Goal: Information Seeking & Learning: Check status

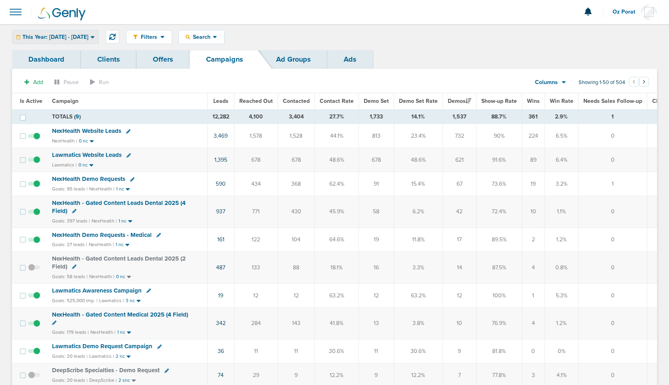
click at [80, 36] on span "This Year: [DATE] - [DATE]" at bounding box center [55, 37] width 66 height 6
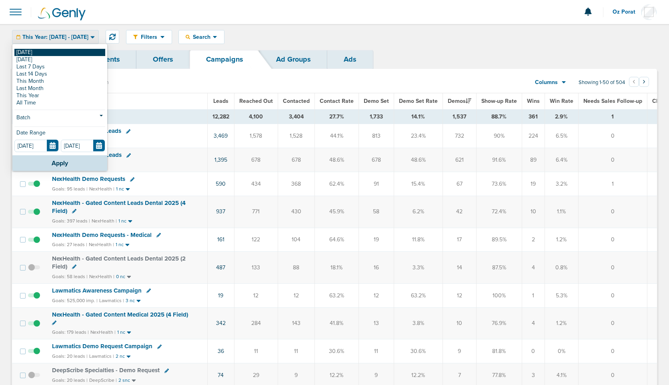
click at [54, 53] on link "[DATE]" at bounding box center [59, 52] width 91 height 7
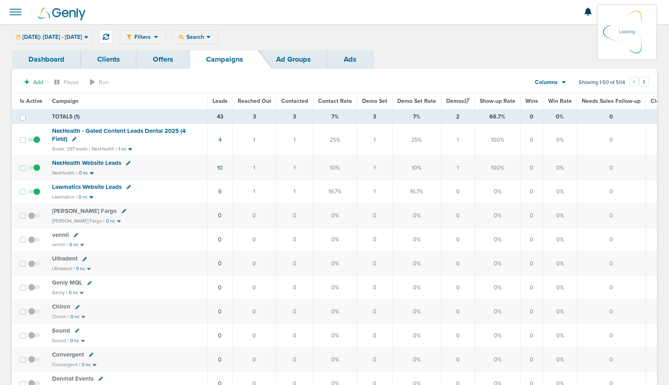
click at [219, 100] on span "Leads" at bounding box center [220, 101] width 15 height 7
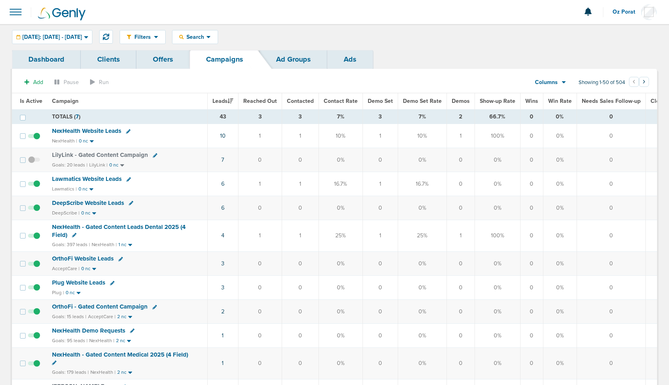
click at [563, 82] on icon at bounding box center [564, 83] width 4 height 2
click at [562, 96] on link "Media Stats" at bounding box center [569, 96] width 80 height 10
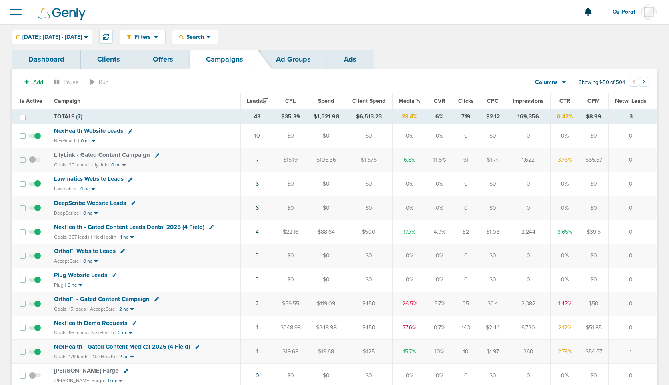
click at [257, 184] on link "6" at bounding box center [257, 184] width 3 height 7
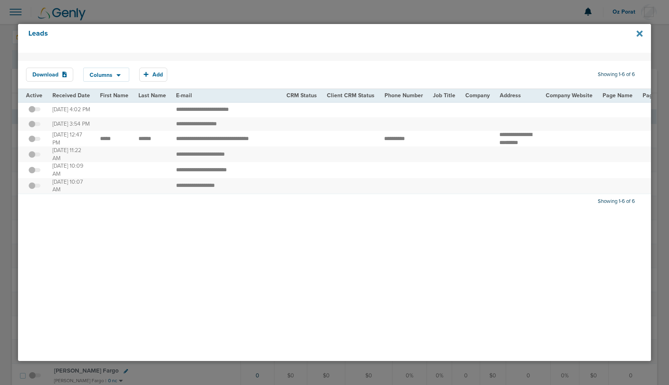
click at [639, 36] on icon at bounding box center [640, 33] width 6 height 9
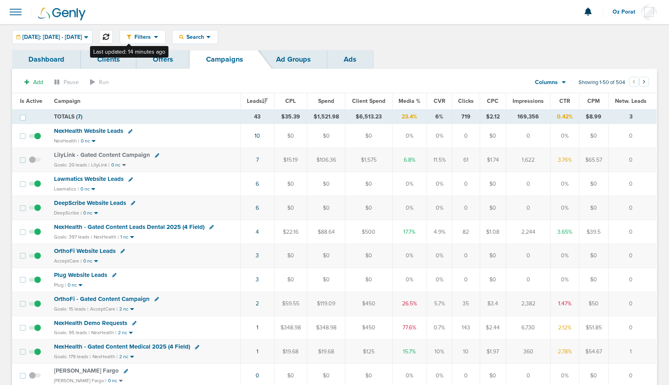
click at [113, 35] on button at bounding box center [106, 37] width 14 height 14
click at [113, 40] on button at bounding box center [106, 37] width 14 height 14
